Goal: Find specific page/section: Find specific page/section

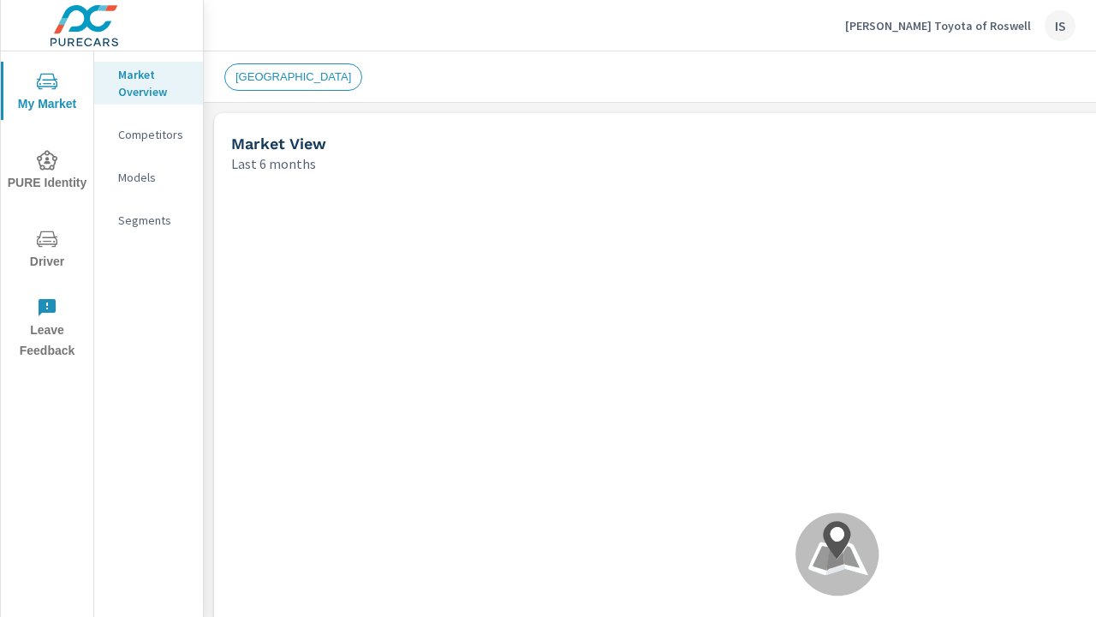
scroll to position [652, 0]
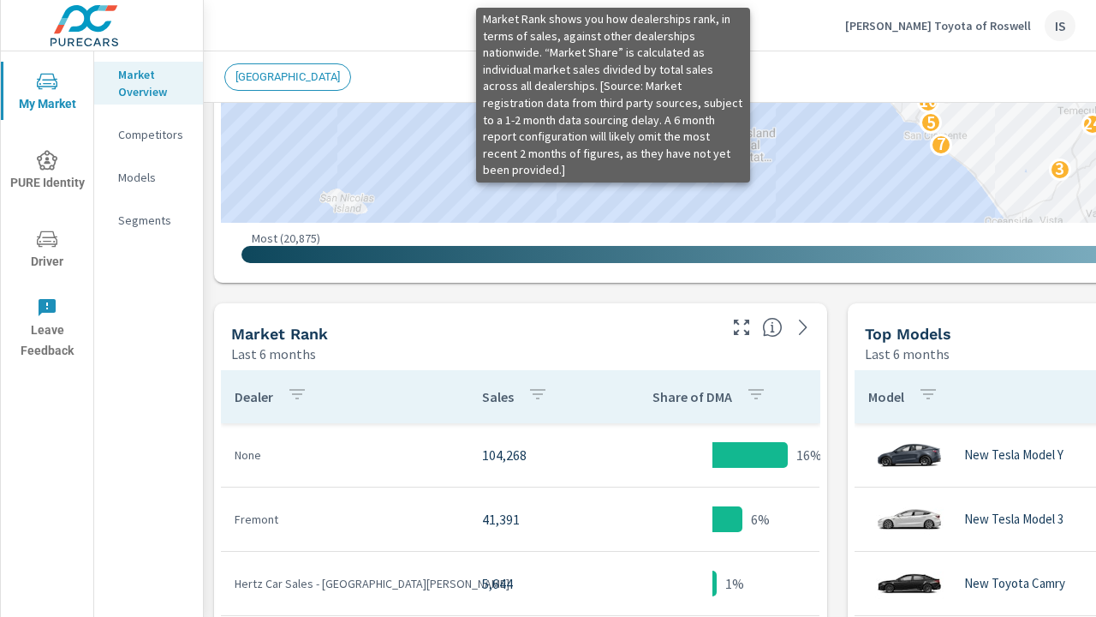
scroll to position [893, 0]
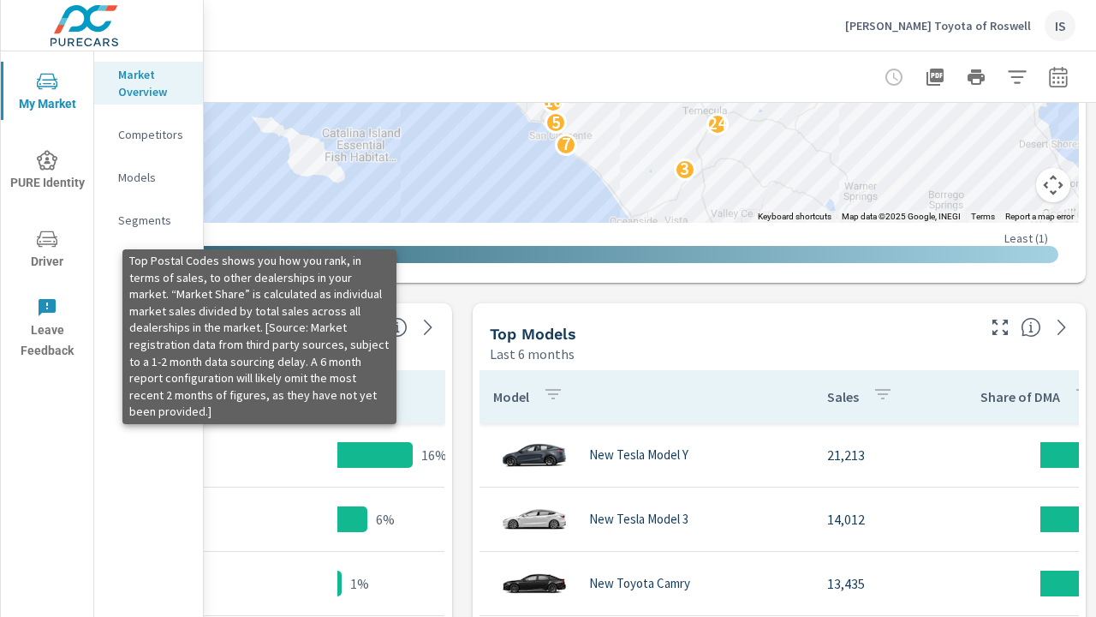
scroll to position [1215, 388]
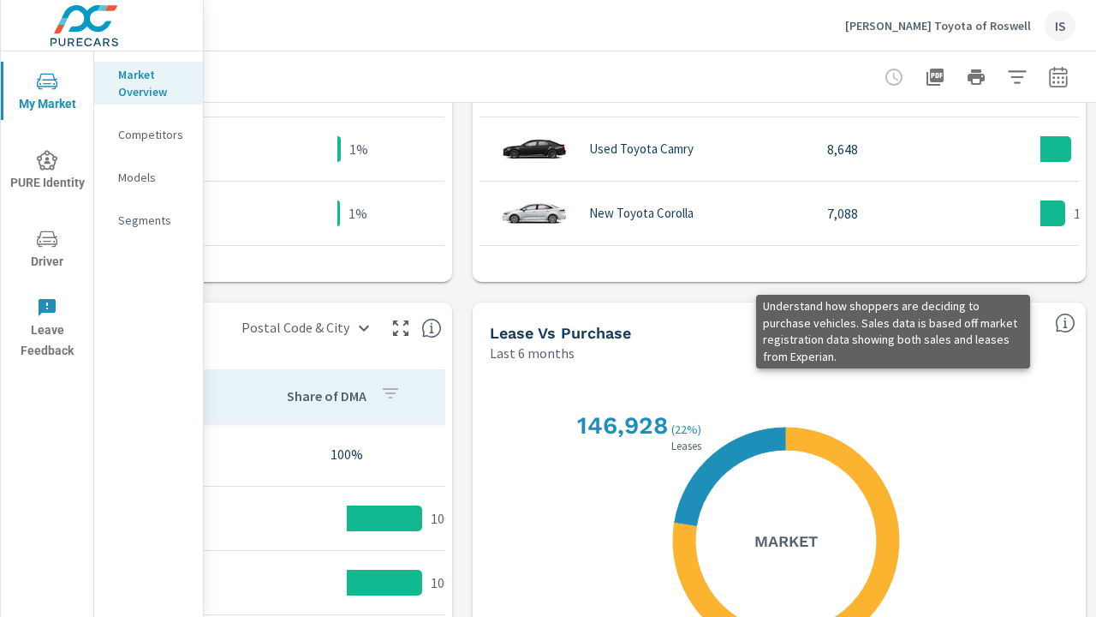
click at [927, 76] on icon "button" at bounding box center [935, 77] width 17 height 17
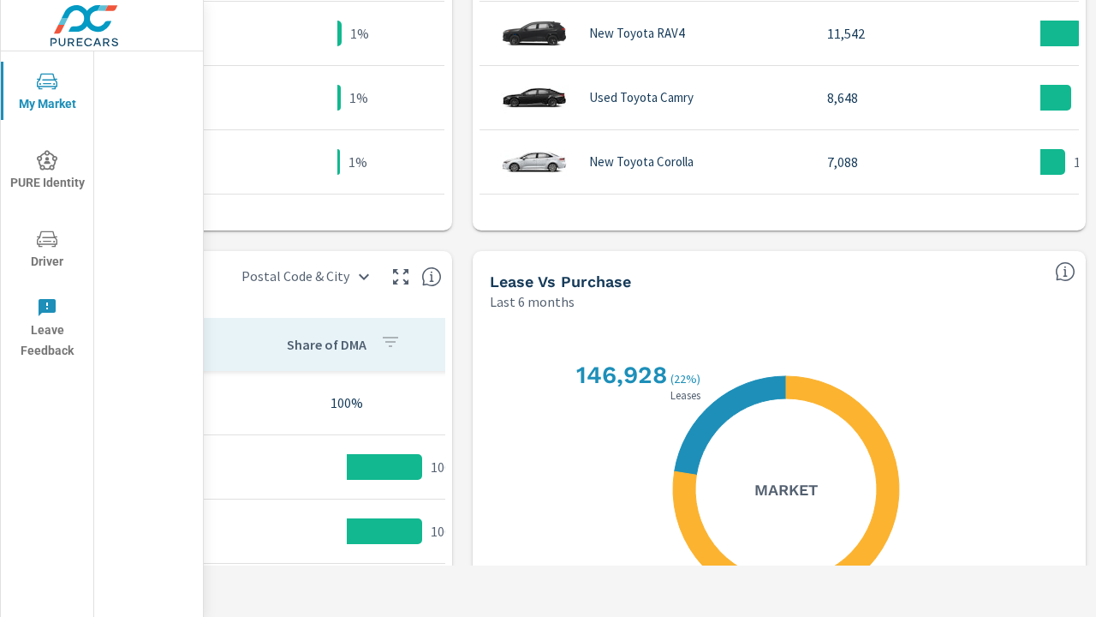
scroll to position [1164, 375]
